Goal: Task Accomplishment & Management: Manage account settings

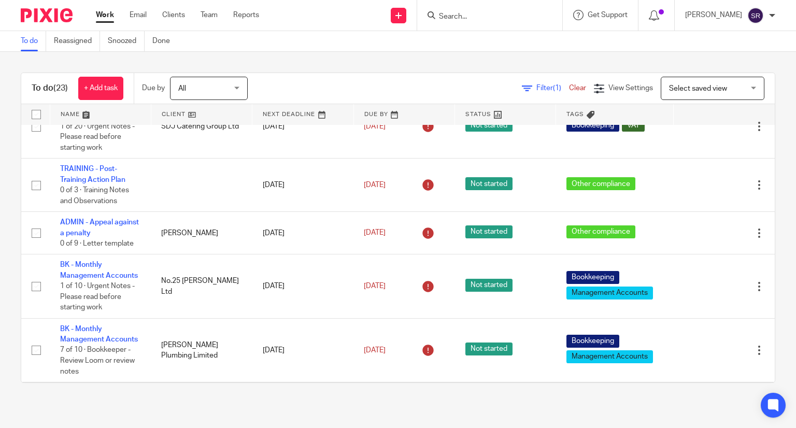
scroll to position [207, 0]
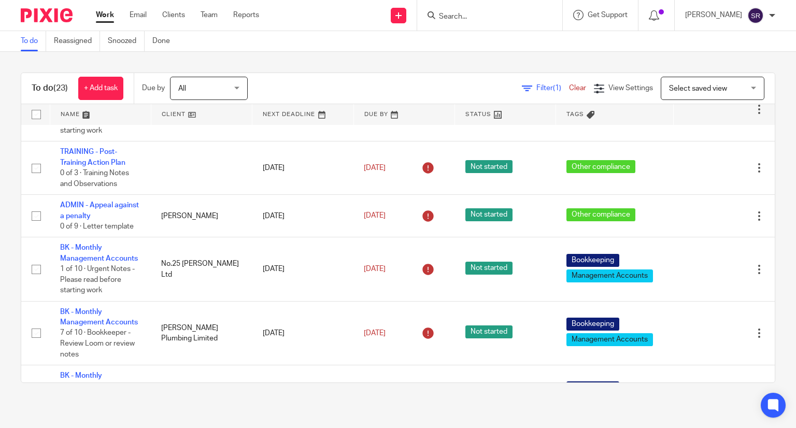
click at [481, 18] on input "Search" at bounding box center [484, 16] width 93 height 9
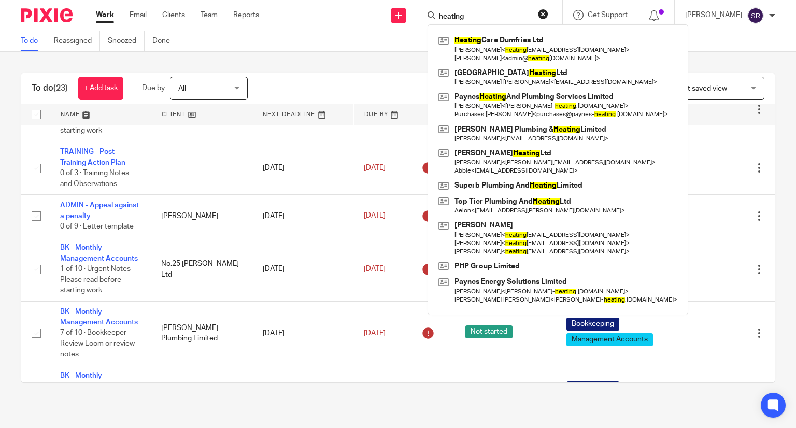
type input "heating"
click at [13, 316] on div "To do (23) + Add task Due by All All Today Tomorrow This week Next week This mo…" at bounding box center [398, 228] width 796 height 352
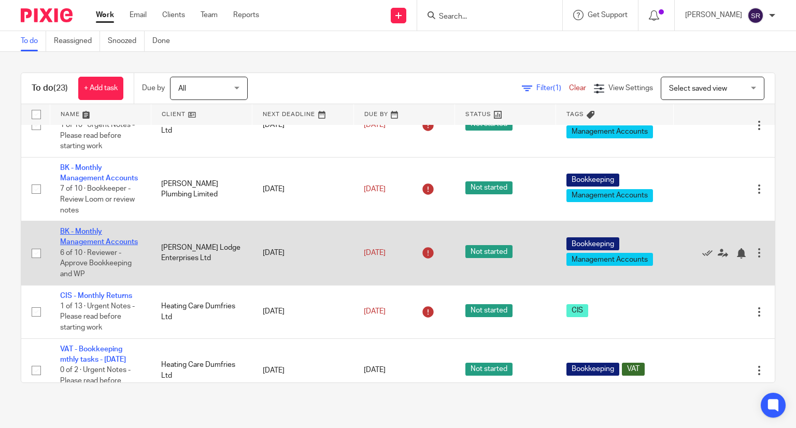
scroll to position [415, 0]
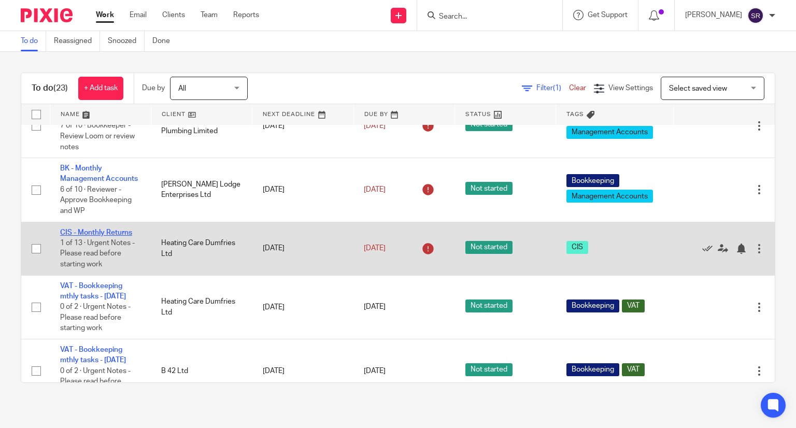
click at [91, 236] on link "CIS - Monthly Returns" at bounding box center [96, 232] width 72 height 7
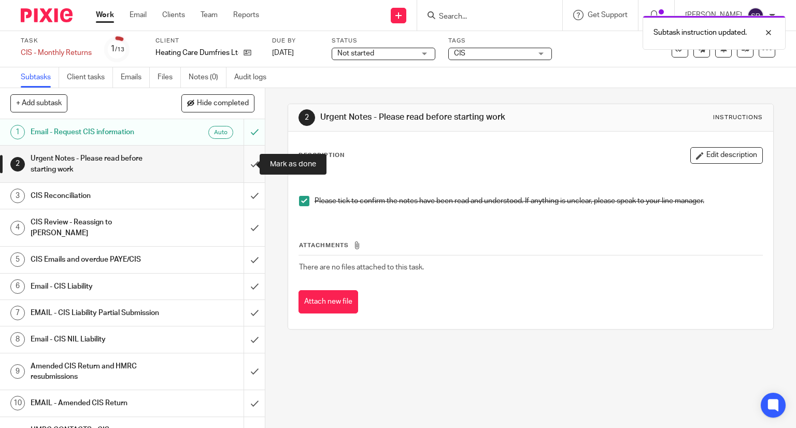
click at [247, 166] on input "submit" at bounding box center [132, 164] width 265 height 37
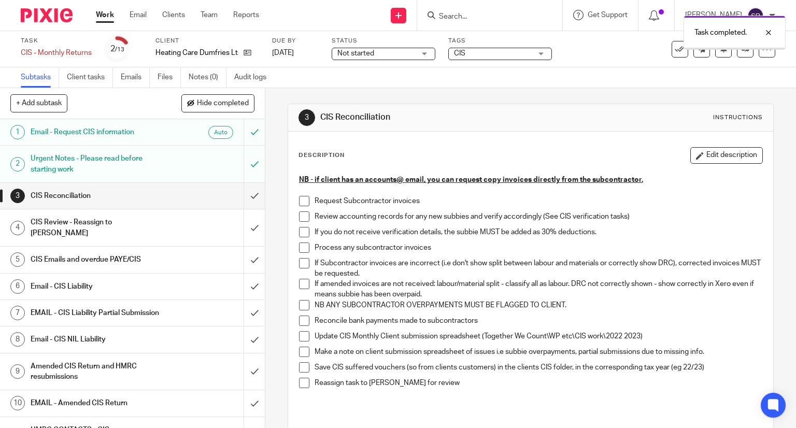
click at [304, 204] on span at bounding box center [304, 201] width 10 height 10
click at [300, 216] on span at bounding box center [304, 216] width 10 height 10
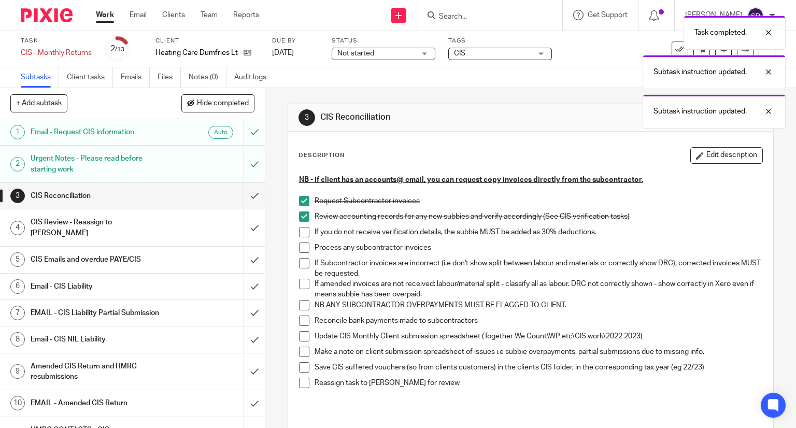
click at [300, 228] on span at bounding box center [304, 232] width 10 height 10
click at [301, 248] on span at bounding box center [304, 248] width 10 height 10
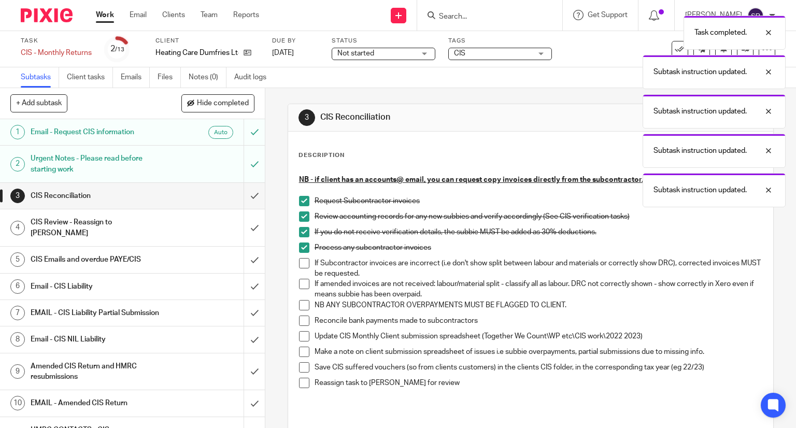
click at [301, 260] on span at bounding box center [304, 263] width 10 height 10
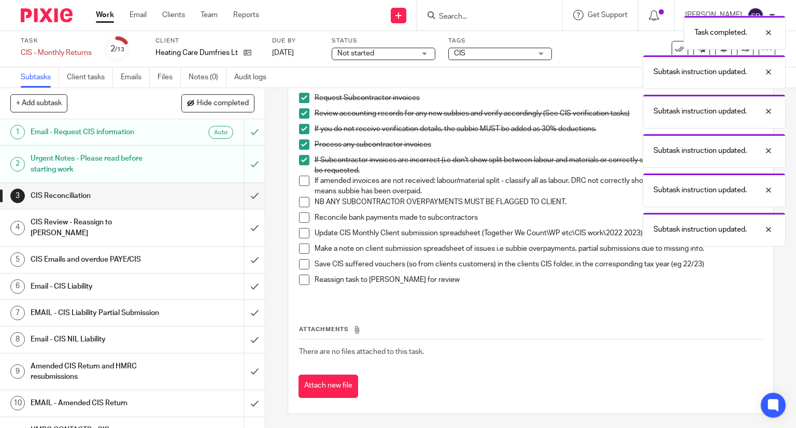
scroll to position [104, 0]
click at [299, 183] on span at bounding box center [304, 180] width 10 height 10
click at [299, 194] on li "If amended invoices are not received: labour/material split - classify all as l…" at bounding box center [531, 185] width 464 height 21
click at [300, 199] on span at bounding box center [304, 201] width 10 height 10
click at [301, 214] on span at bounding box center [304, 217] width 10 height 10
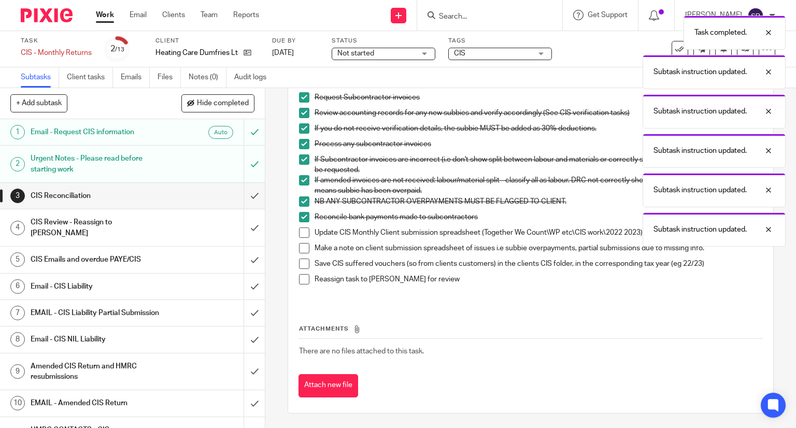
click at [300, 228] on span at bounding box center [304, 233] width 10 height 10
click at [302, 241] on li "Update CIS Monthly Client submission spreadsheet (Together We Count\WP etc\CIS …" at bounding box center [531, 236] width 464 height 16
click at [303, 257] on li "Make a note on client submission spreadsheet of issues i.e subbie overpayments,…" at bounding box center [531, 251] width 464 height 16
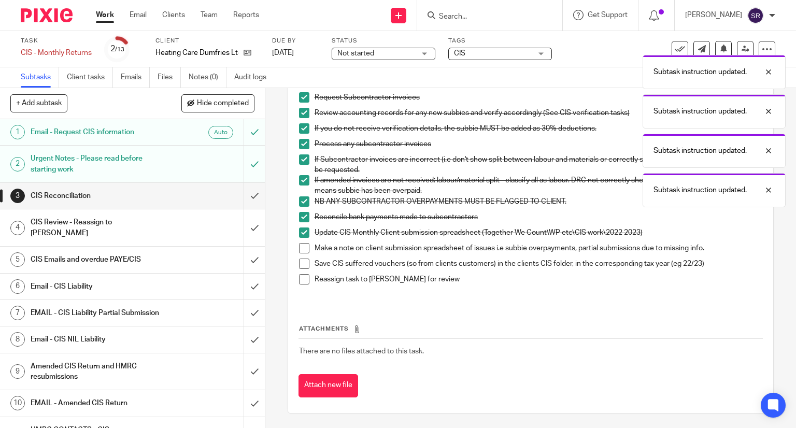
click at [300, 275] on span at bounding box center [304, 279] width 10 height 10
click at [300, 261] on span at bounding box center [304, 264] width 10 height 10
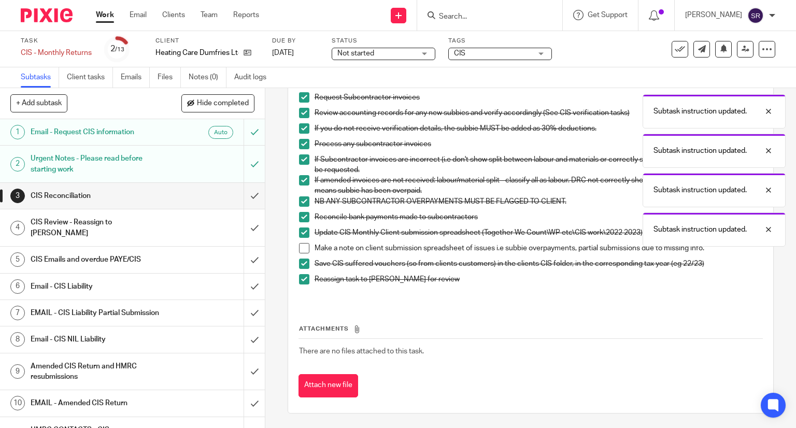
click at [300, 246] on span at bounding box center [304, 248] width 10 height 10
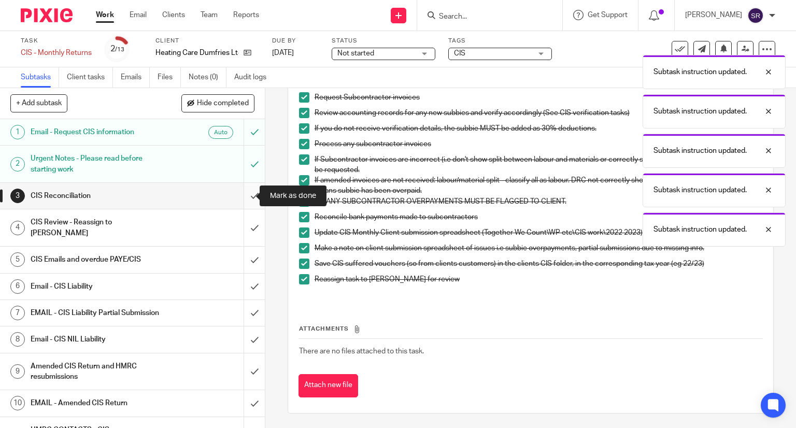
click at [241, 195] on input "submit" at bounding box center [132, 196] width 265 height 26
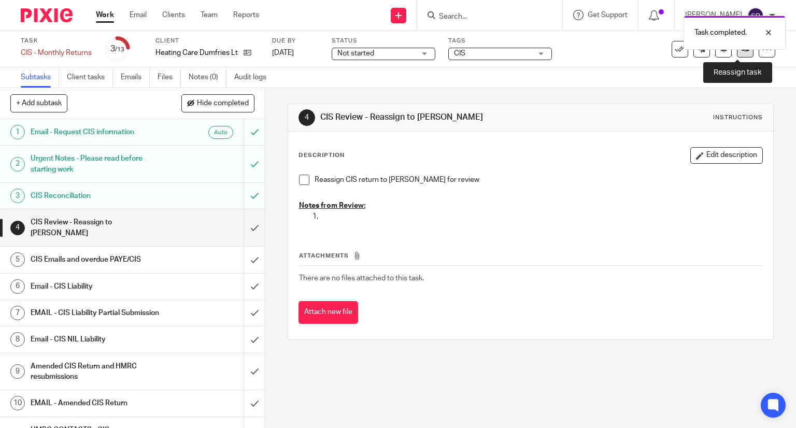
click at [742, 51] on icon at bounding box center [746, 49] width 8 height 8
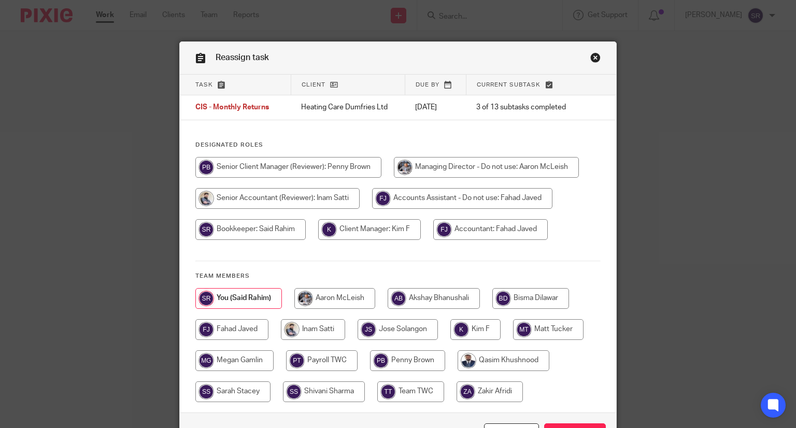
click at [383, 237] on input "radio" at bounding box center [369, 229] width 103 height 21
radio input "true"
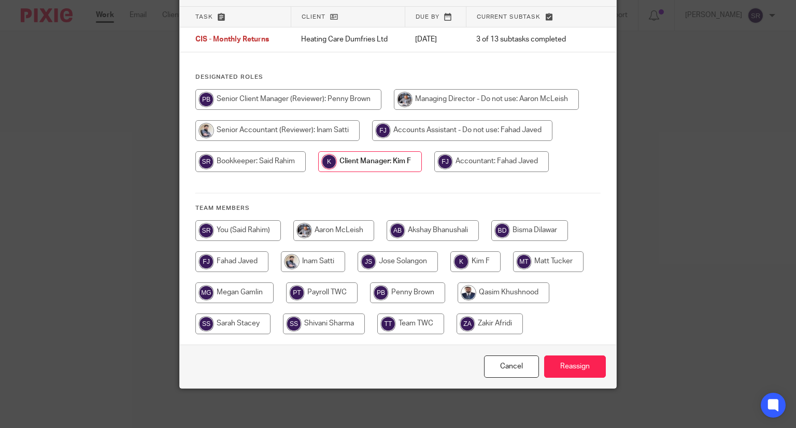
scroll to position [69, 0]
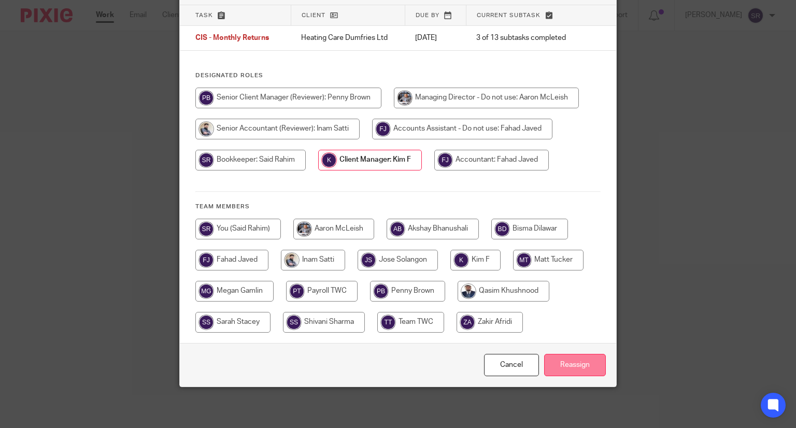
click at [575, 360] on input "Reassign" at bounding box center [575, 365] width 62 height 22
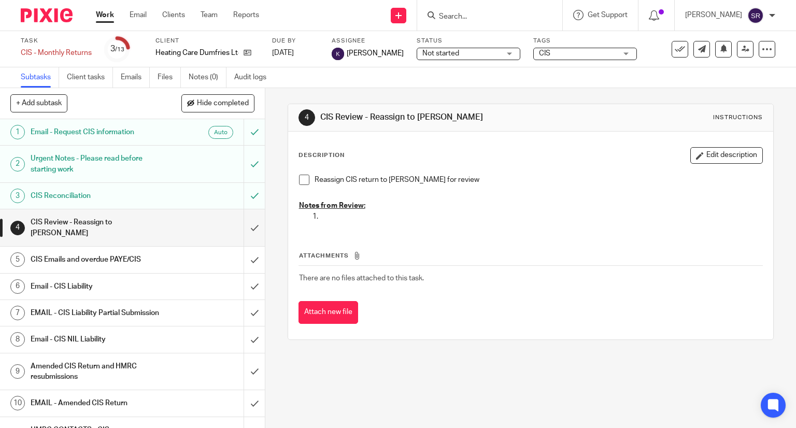
click at [477, 17] on input "Search" at bounding box center [484, 16] width 93 height 9
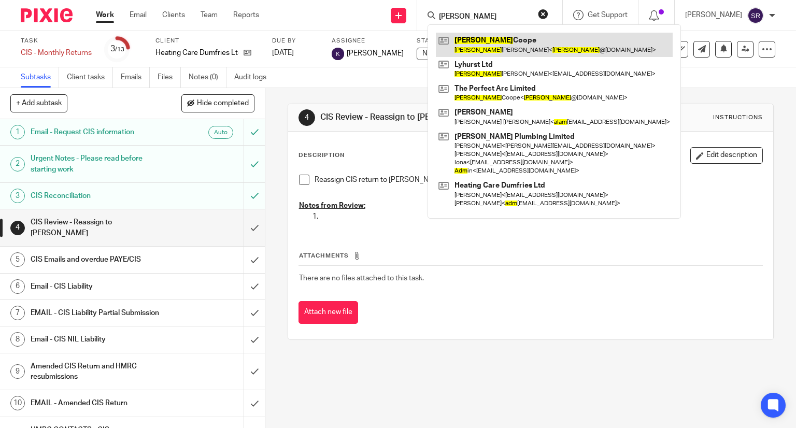
type input "adam"
click at [490, 44] on link at bounding box center [554, 45] width 237 height 24
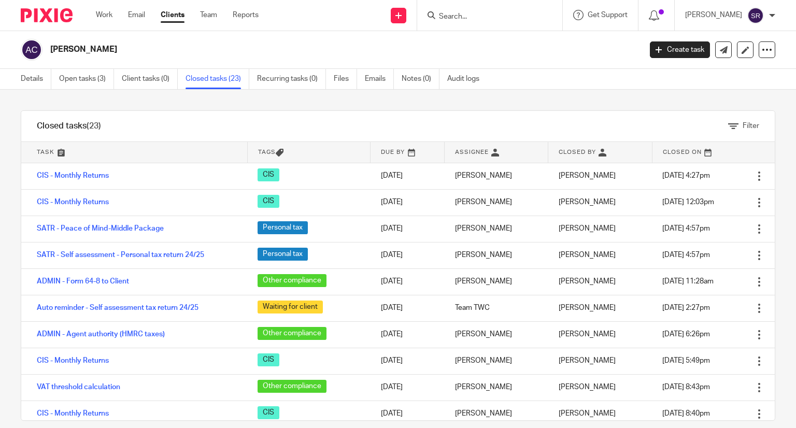
click at [504, 13] on input "Search" at bounding box center [484, 16] width 93 height 9
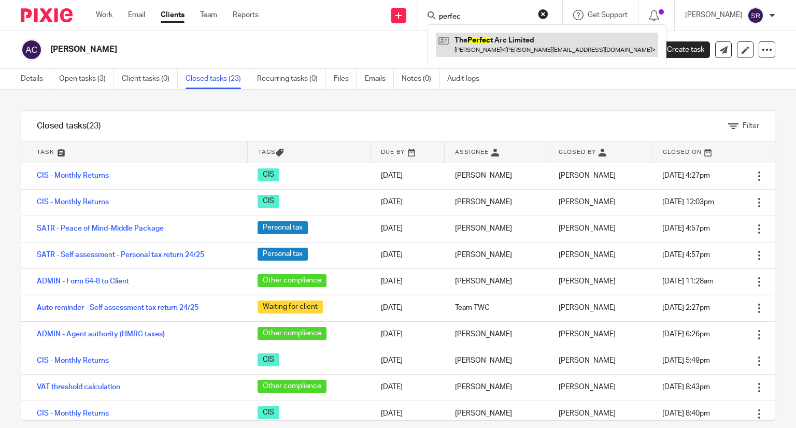
type input "perfec"
click at [508, 37] on link at bounding box center [547, 45] width 222 height 24
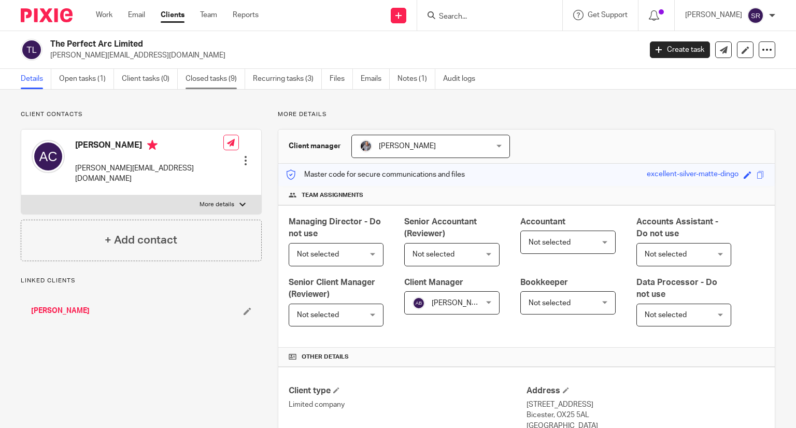
click at [216, 79] on link "Closed tasks (9)" at bounding box center [216, 79] width 60 height 20
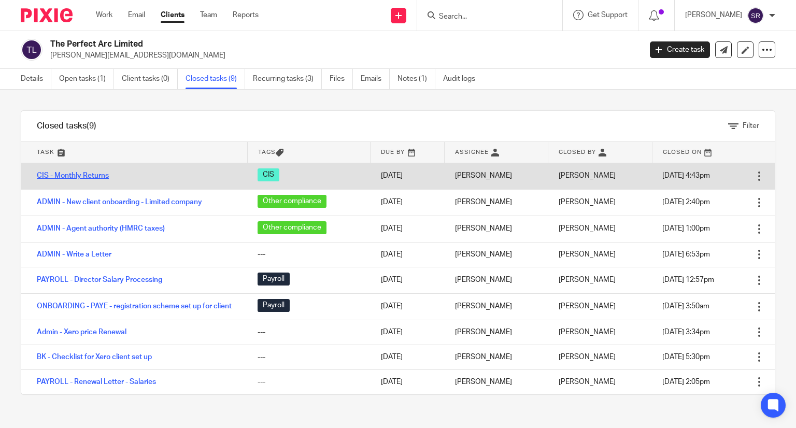
click at [89, 178] on link "CIS - Monthly Returns" at bounding box center [73, 175] width 72 height 7
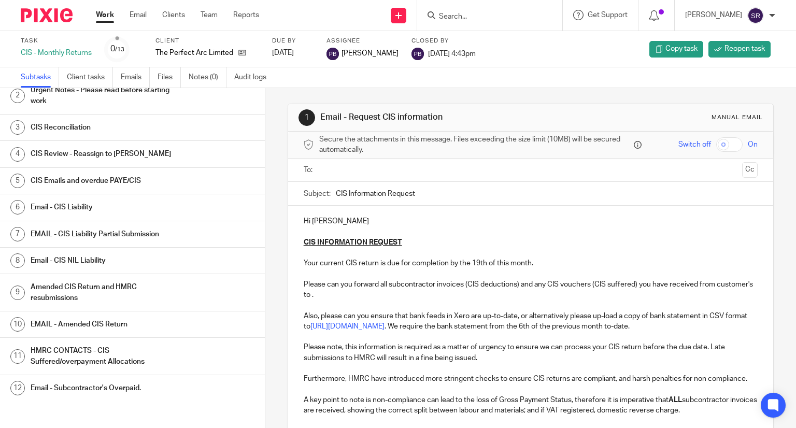
scroll to position [52, 0]
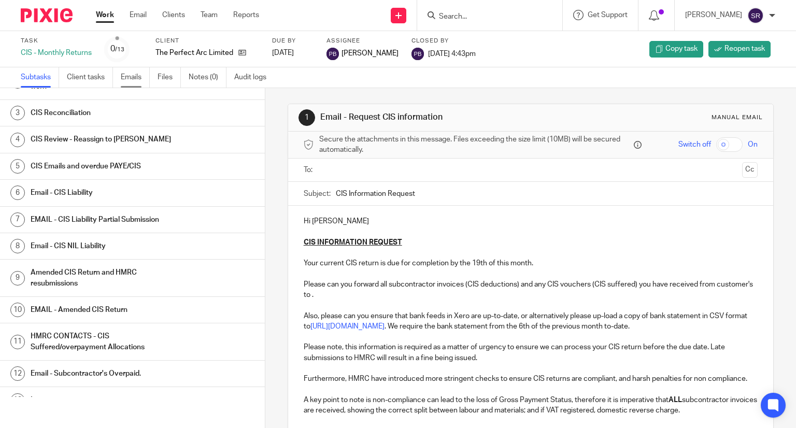
click at [135, 76] on link "Emails" at bounding box center [135, 77] width 29 height 20
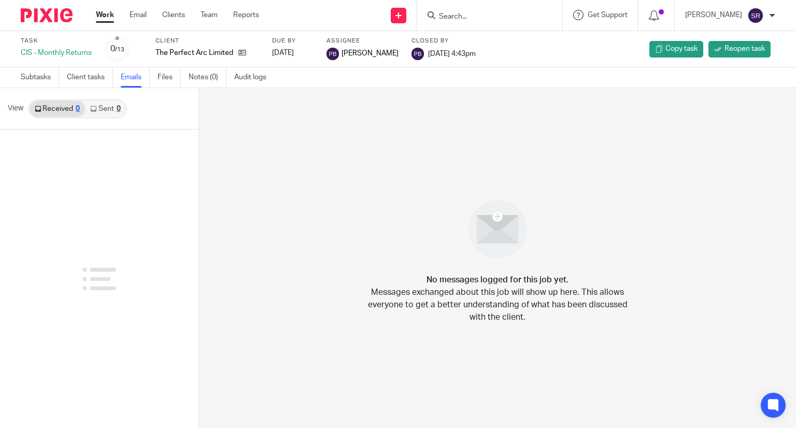
click at [102, 16] on link "Work" at bounding box center [105, 15] width 18 height 10
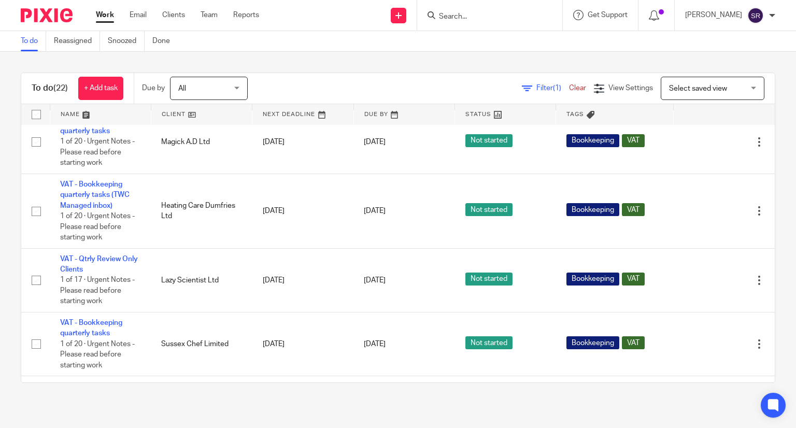
scroll to position [881, 0]
